Goal: Communication & Community: Answer question/provide support

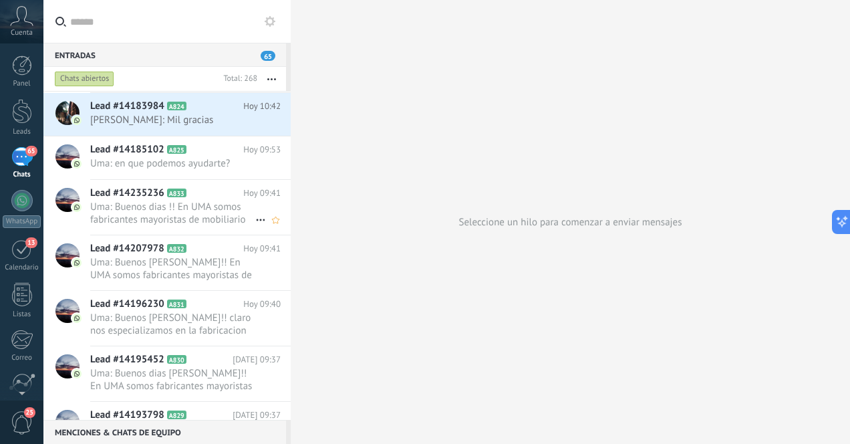
scroll to position [67, 0]
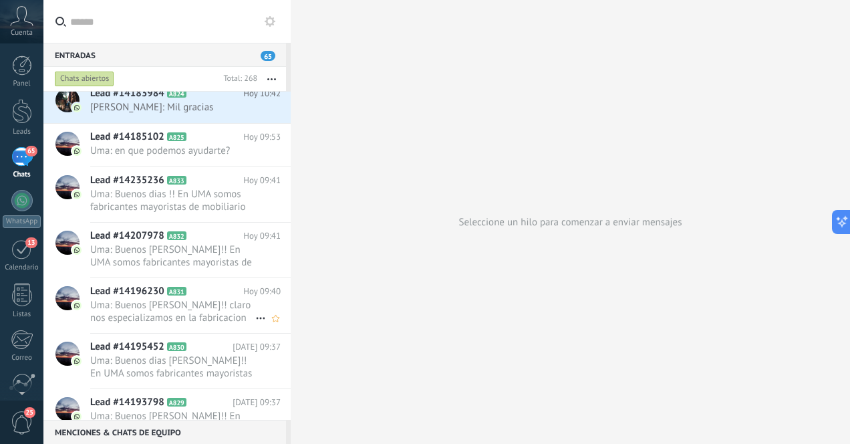
click at [212, 306] on span "Uma: Buenos [PERSON_NAME]!! claro nos especializamos en la fabricacion de mobil…" at bounding box center [172, 311] width 165 height 25
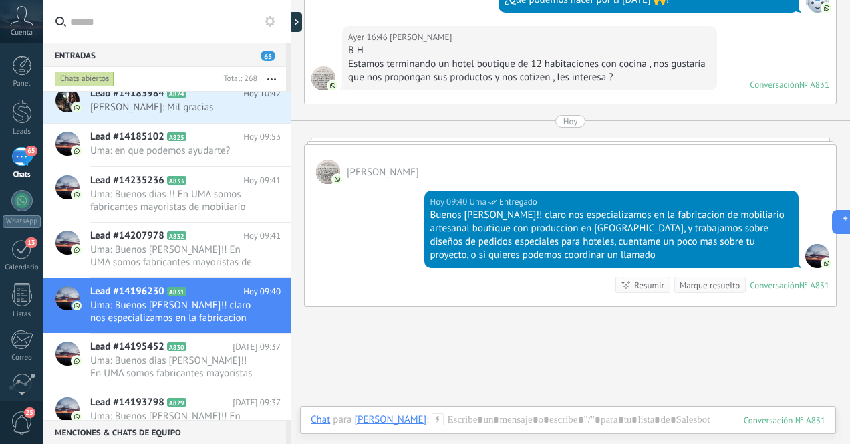
scroll to position [334, 0]
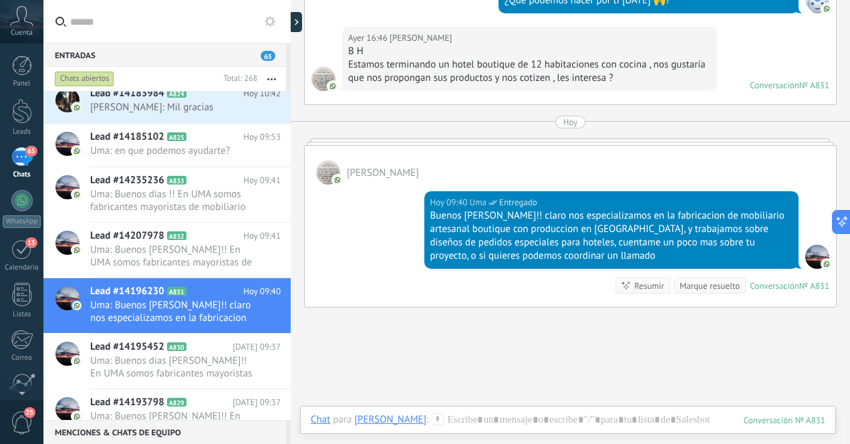
click at [19, 151] on div "65" at bounding box center [21, 156] width 21 height 19
